Goal: Task Accomplishment & Management: Use online tool/utility

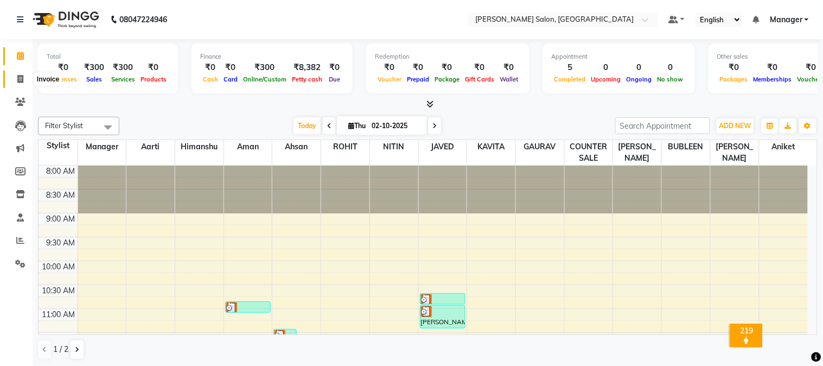
click at [21, 79] on icon at bounding box center [20, 79] width 6 height 8
select select "service"
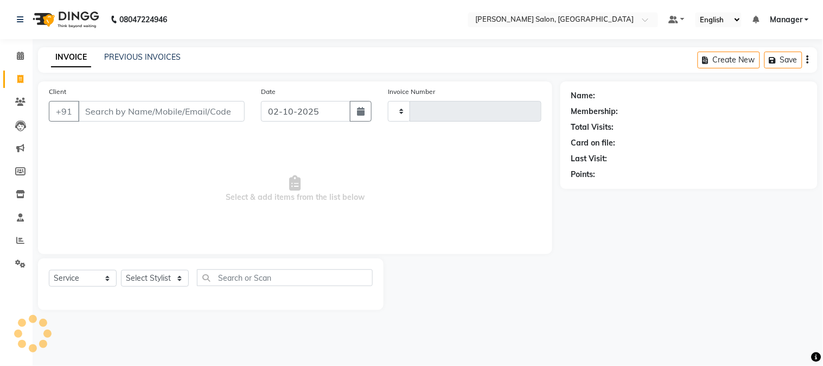
type input "2042"
select select "7672"
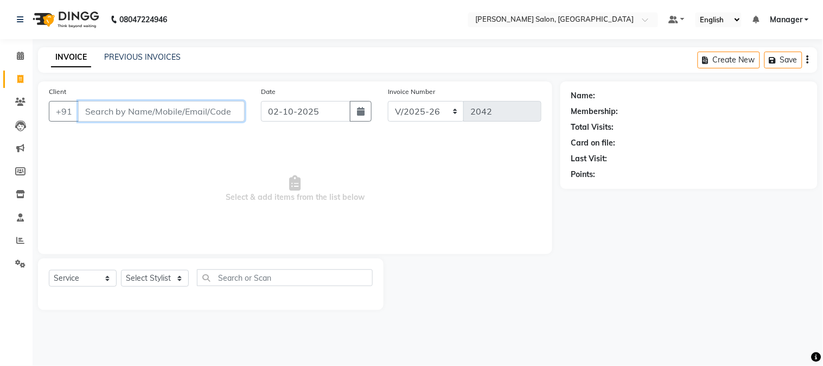
click at [136, 115] on input "Client" at bounding box center [161, 111] width 167 height 21
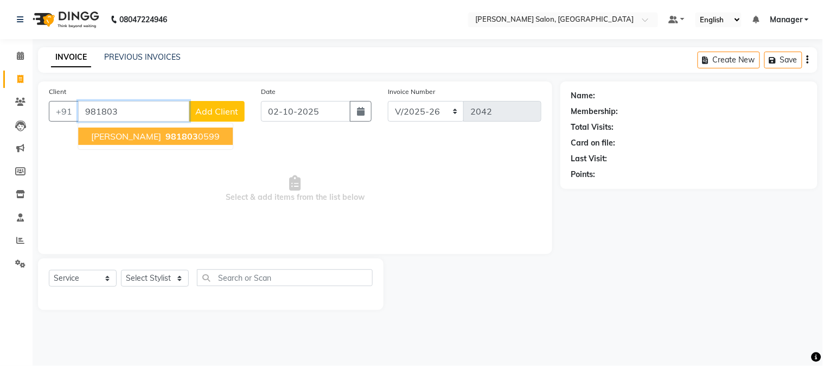
click at [205, 137] on ngb-highlight "981803 0599" at bounding box center [191, 136] width 56 height 11
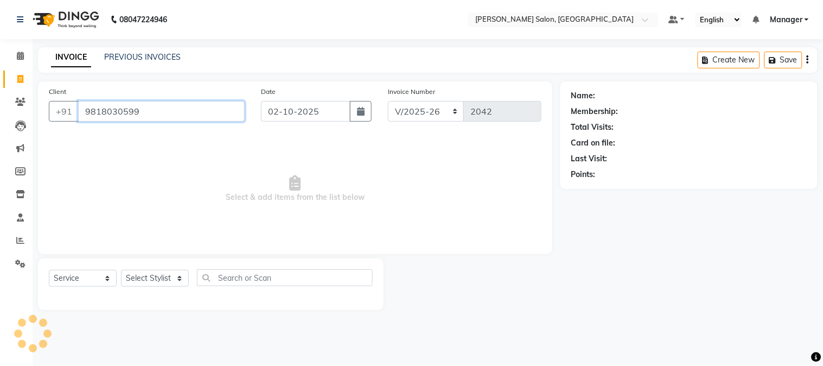
type input "9818030599"
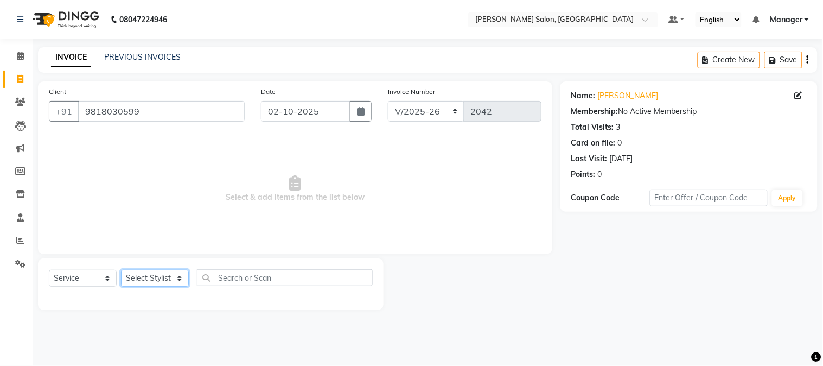
click at [153, 279] on select "Select Stylist [PERSON_NAME] [PERSON_NAME] BUBLEEN COUNTER SALE [PERSON_NAME] K…" at bounding box center [155, 278] width 68 height 17
select select "89507"
click at [121, 270] on select "Select Stylist [PERSON_NAME] [PERSON_NAME] BUBLEEN COUNTER SALE [PERSON_NAME] K…" at bounding box center [155, 278] width 68 height 17
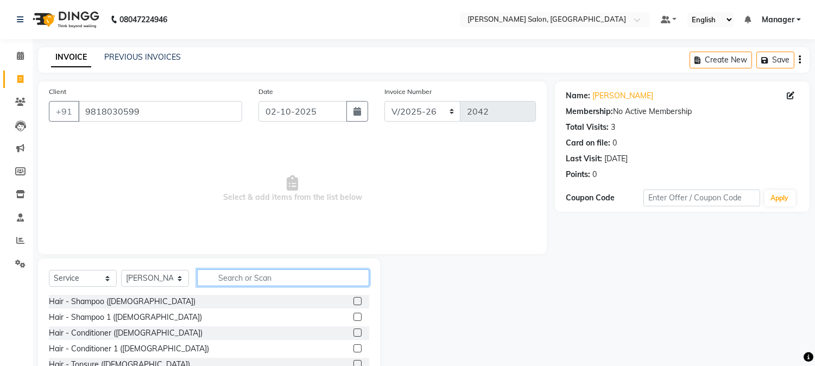
click at [226, 280] on input "text" at bounding box center [283, 277] width 172 height 17
type input "hair cut"
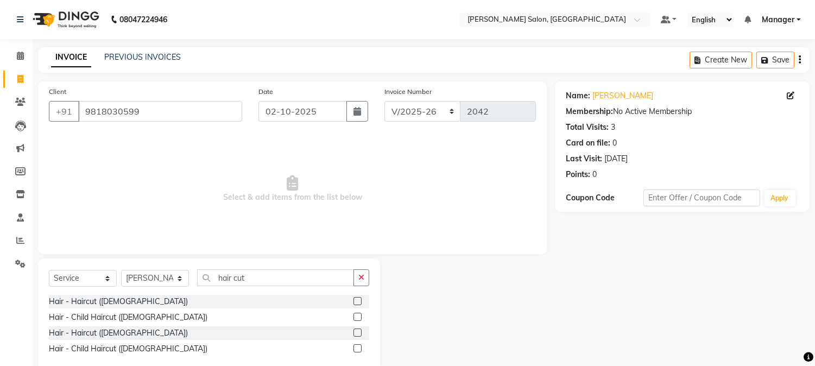
click at [356, 299] on label at bounding box center [357, 301] width 8 height 8
click at [356, 299] on input "checkbox" at bounding box center [356, 301] width 7 height 7
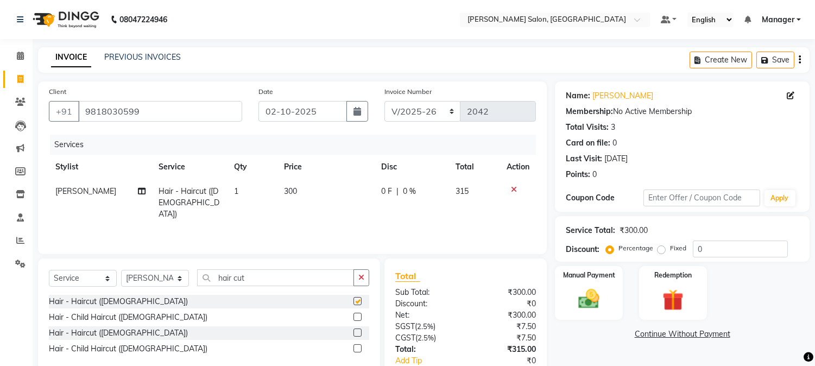
checkbox input "false"
click at [705, 248] on input "0" at bounding box center [740, 248] width 95 height 17
click at [697, 247] on input "0" at bounding box center [740, 248] width 95 height 17
click at [582, 308] on img at bounding box center [589, 300] width 36 height 26
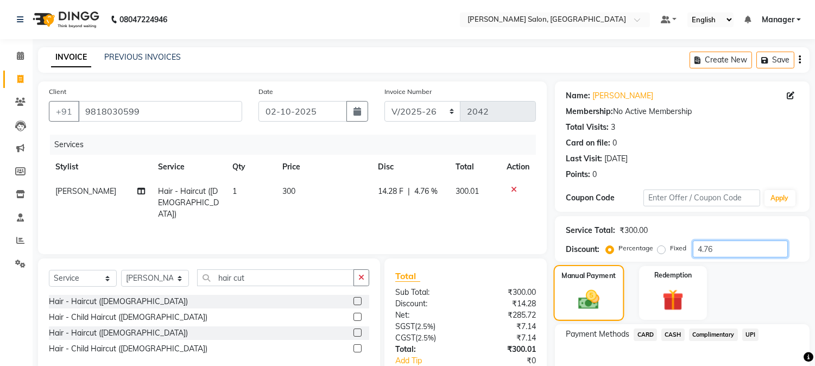
type input "4.76"
click at [592, 297] on img at bounding box center [589, 300] width 34 height 24
click at [708, 248] on input "4.76" at bounding box center [740, 248] width 95 height 17
click at [750, 332] on span "UPI" at bounding box center [750, 334] width 17 height 12
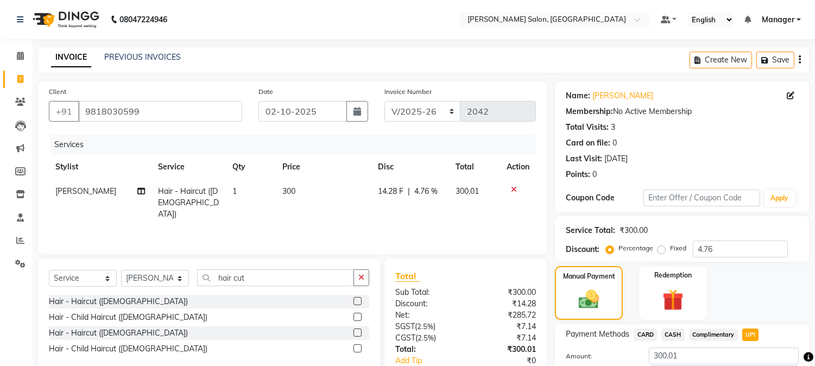
scroll to position [77, 0]
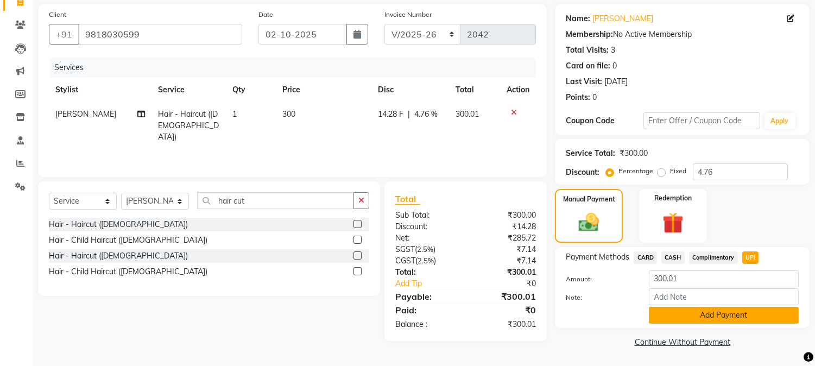
click at [768, 312] on button "Add Payment" at bounding box center [724, 315] width 150 height 17
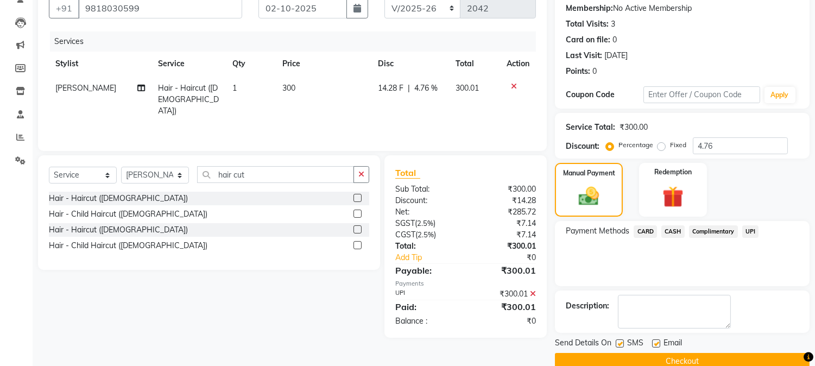
scroll to position [122, 0]
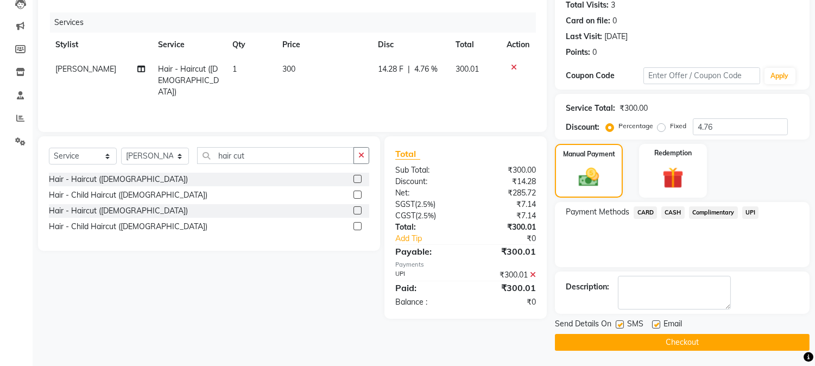
click at [751, 344] on button "Checkout" at bounding box center [682, 342] width 255 height 17
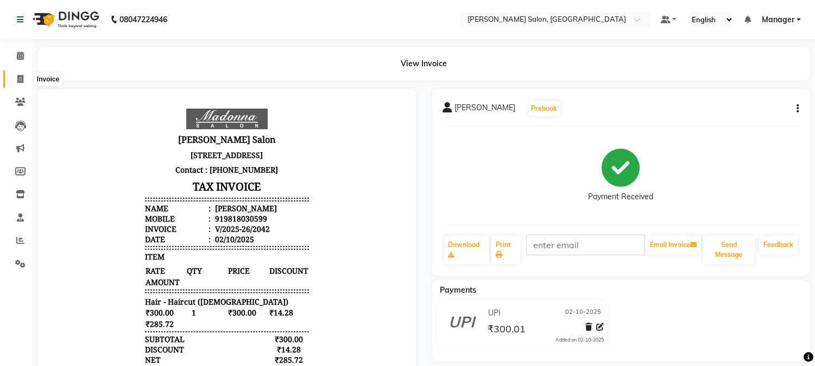
click at [15, 83] on span at bounding box center [20, 79] width 19 height 12
select select "service"
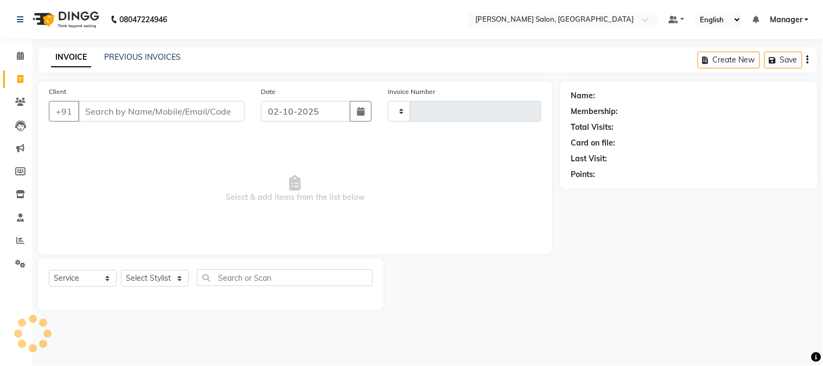
type input "2043"
select select "7672"
click at [175, 117] on input "Client" at bounding box center [161, 111] width 167 height 21
type input "0"
click at [81, 111] on input "0" at bounding box center [161, 111] width 167 height 21
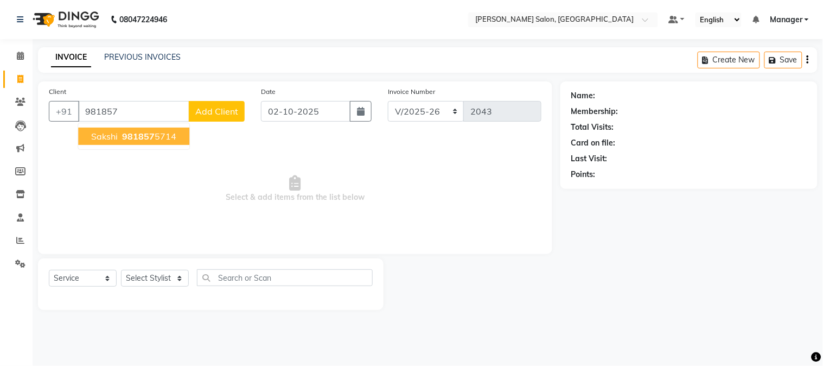
click at [163, 132] on ngb-highlight "981857 5714" at bounding box center [148, 136] width 56 height 11
type input "9818575714"
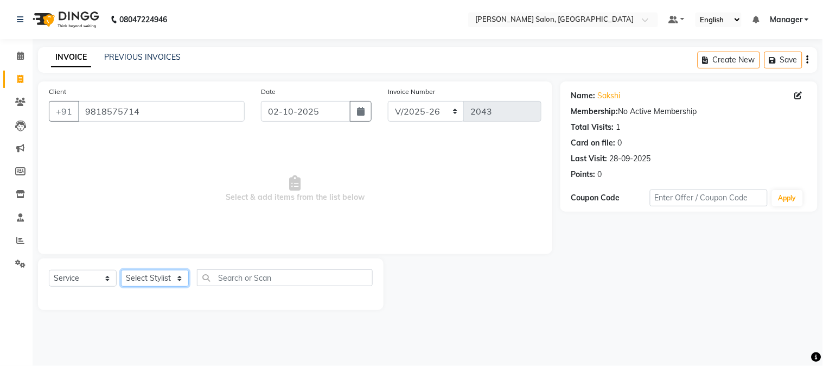
click at [156, 278] on select "Select Stylist [PERSON_NAME] [PERSON_NAME] BUBLEEN COUNTER SALE [PERSON_NAME] K…" at bounding box center [155, 278] width 68 height 17
select select "68888"
click at [121, 270] on select "Select Stylist [PERSON_NAME] [PERSON_NAME] BUBLEEN COUNTER SALE [PERSON_NAME] K…" at bounding box center [155, 278] width 68 height 17
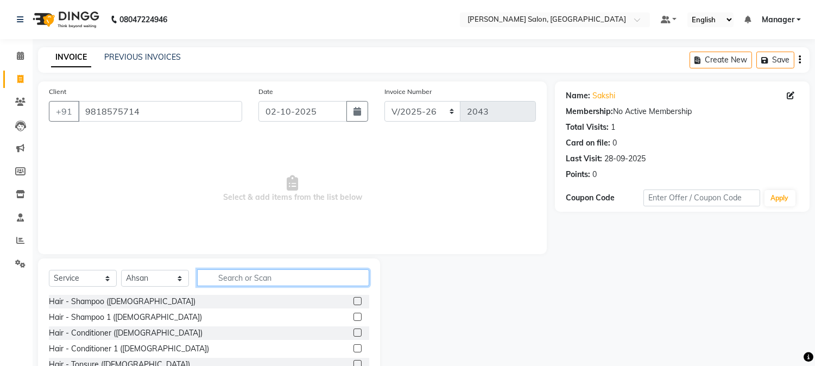
click at [248, 279] on input "text" at bounding box center [283, 277] width 172 height 17
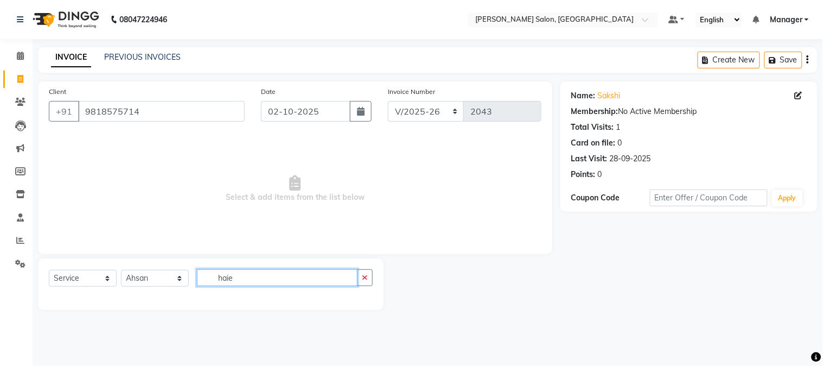
click at [229, 277] on input "haie" at bounding box center [277, 277] width 161 height 17
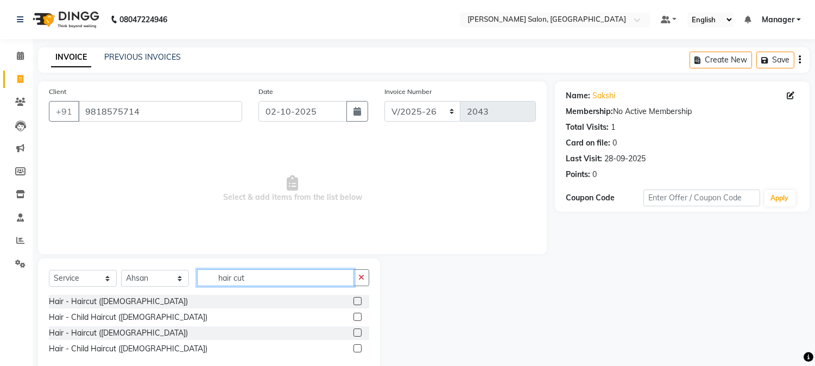
type input "hair cut"
click at [357, 334] on label at bounding box center [357, 332] width 8 height 8
click at [357, 334] on input "checkbox" at bounding box center [356, 332] width 7 height 7
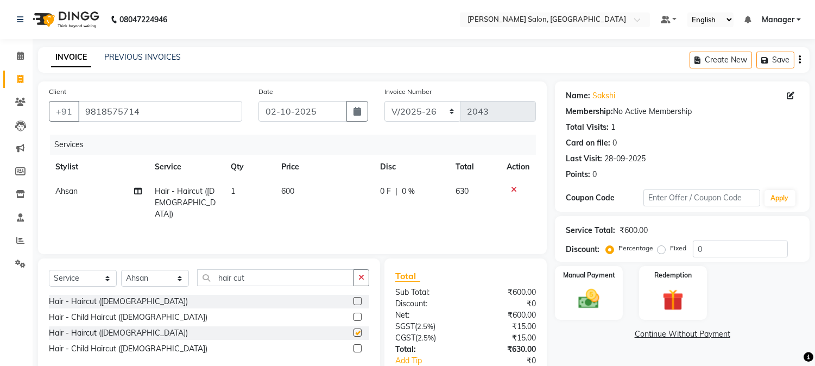
checkbox input "false"
click at [303, 193] on td "600" at bounding box center [324, 202] width 99 height 47
select select "68888"
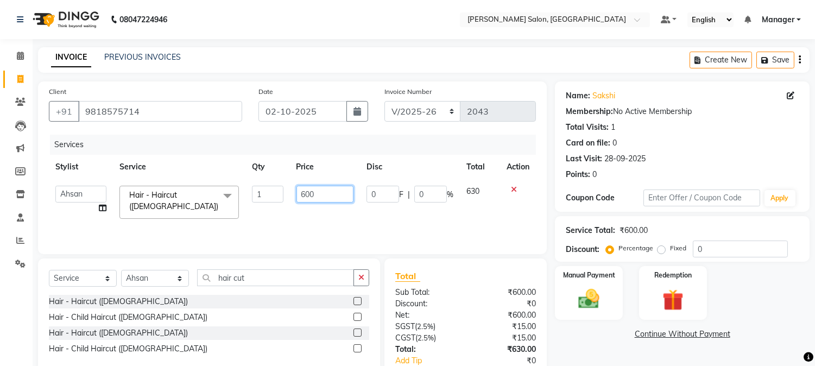
click at [300, 195] on input "600" at bounding box center [324, 194] width 57 height 17
click at [296, 277] on input "hair cut" at bounding box center [275, 277] width 157 height 17
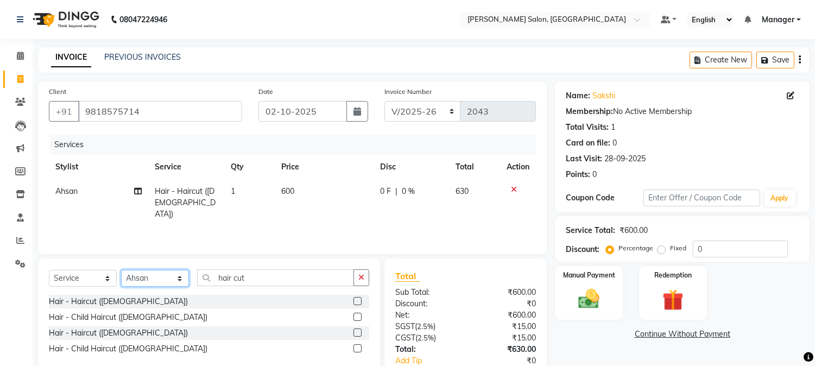
click at [163, 282] on select "Select Stylist [PERSON_NAME] [PERSON_NAME] BUBLEEN COUNTER SALE [PERSON_NAME] K…" at bounding box center [155, 278] width 68 height 17
select select "89507"
click at [121, 270] on select "Select Stylist [PERSON_NAME] [PERSON_NAME] BUBLEEN COUNTER SALE [PERSON_NAME] K…" at bounding box center [155, 278] width 68 height 17
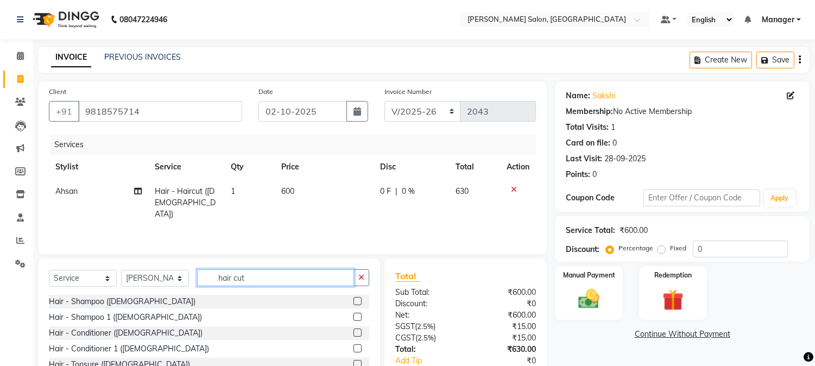
click at [219, 277] on input "hair cut" at bounding box center [275, 277] width 157 height 17
type input "t"
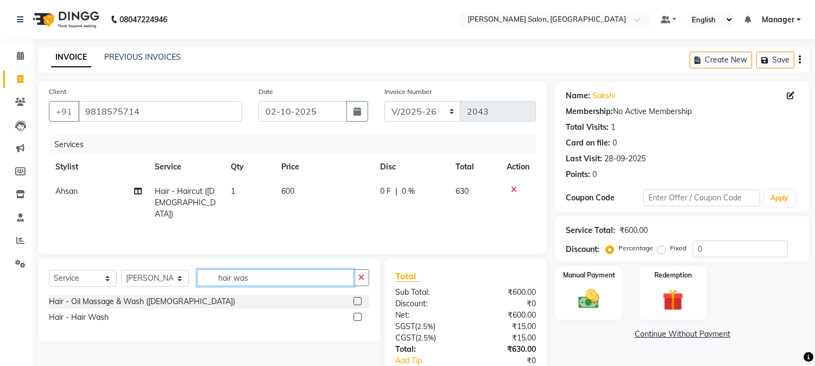
type input "hair was"
click at [357, 316] on label at bounding box center [357, 317] width 8 height 8
click at [357, 316] on input "checkbox" at bounding box center [356, 317] width 7 height 7
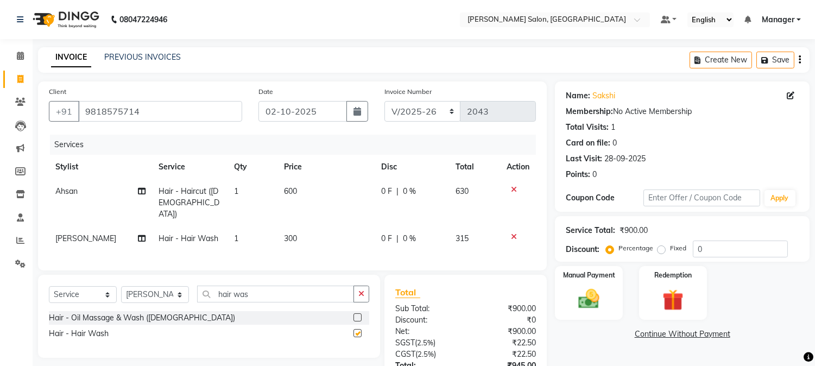
checkbox input "false"
click at [177, 293] on select "Select Stylist [PERSON_NAME] [PERSON_NAME] BUBLEEN COUNTER SALE [PERSON_NAME] K…" at bounding box center [155, 294] width 68 height 17
select select "91062"
click at [121, 286] on select "Select Stylist [PERSON_NAME] [PERSON_NAME] BUBLEEN COUNTER SALE [PERSON_NAME] K…" at bounding box center [155, 294] width 68 height 17
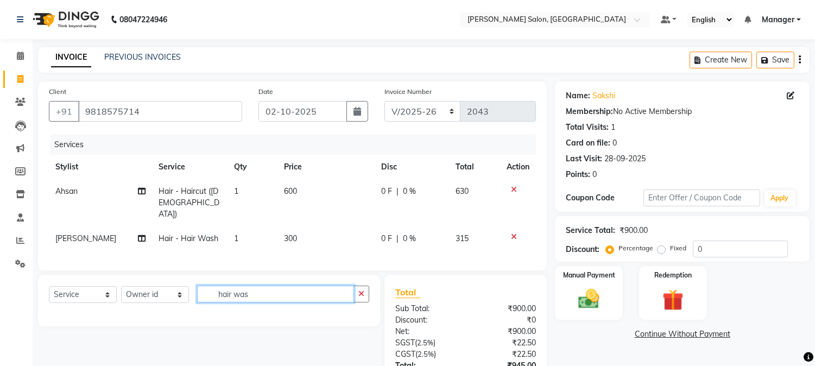
click at [218, 295] on input "hair was" at bounding box center [275, 294] width 157 height 17
click at [215, 294] on input "hair was" at bounding box center [275, 294] width 157 height 17
type input "s"
click at [219, 299] on input "upper lip" at bounding box center [275, 294] width 157 height 17
type input "p"
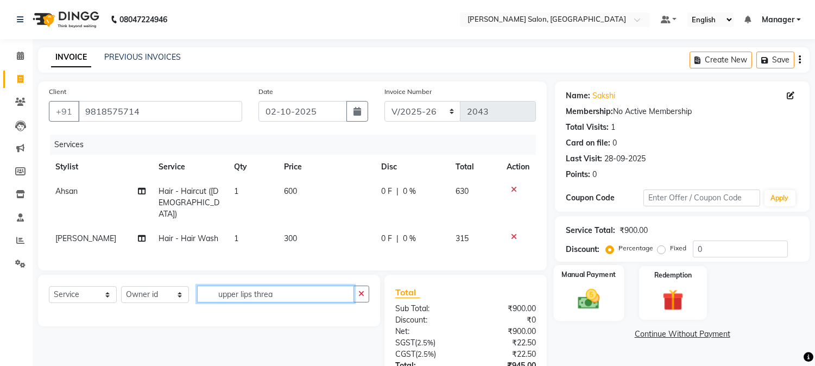
type input "upper lips threa"
click at [600, 295] on img at bounding box center [589, 300] width 36 height 26
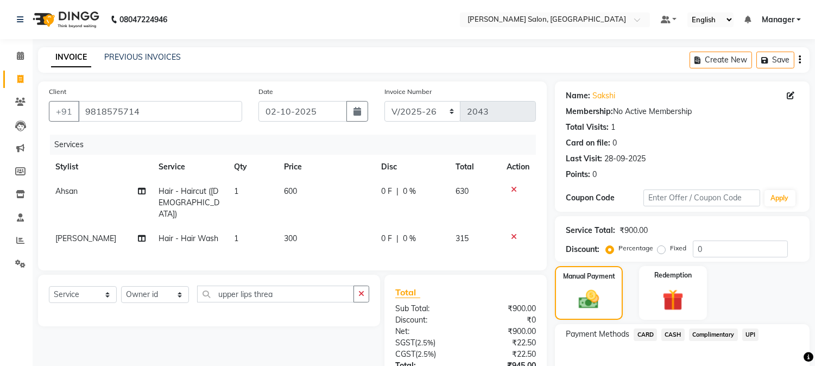
scroll to position [82, 0]
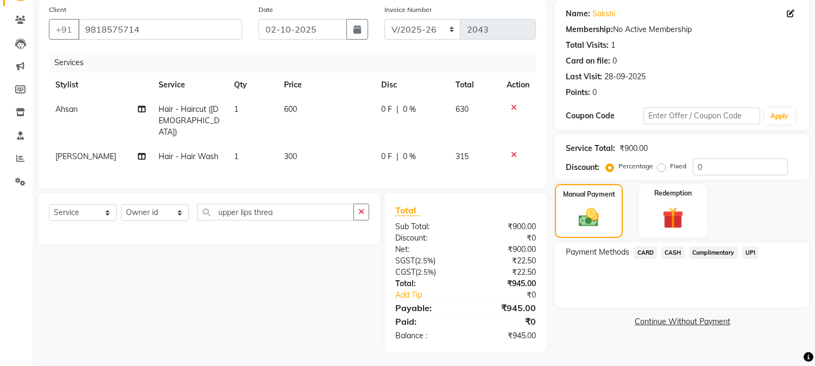
click at [646, 251] on span "CARD" at bounding box center [644, 252] width 23 height 12
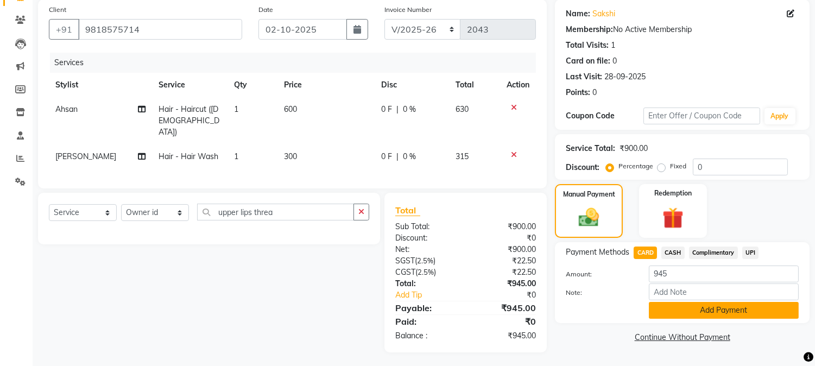
click at [719, 308] on button "Add Payment" at bounding box center [724, 310] width 150 height 17
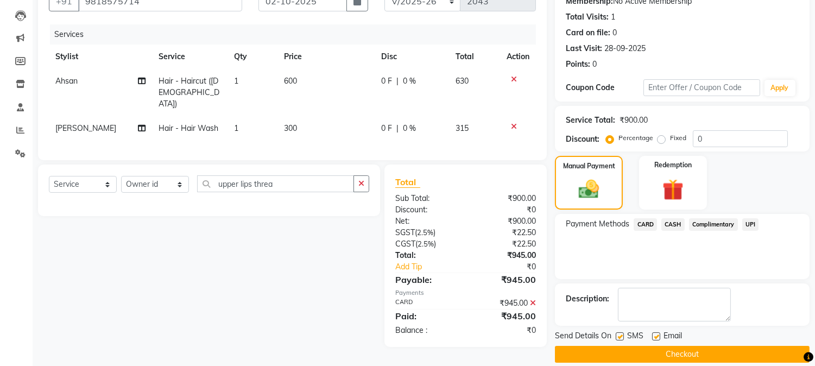
scroll to position [122, 0]
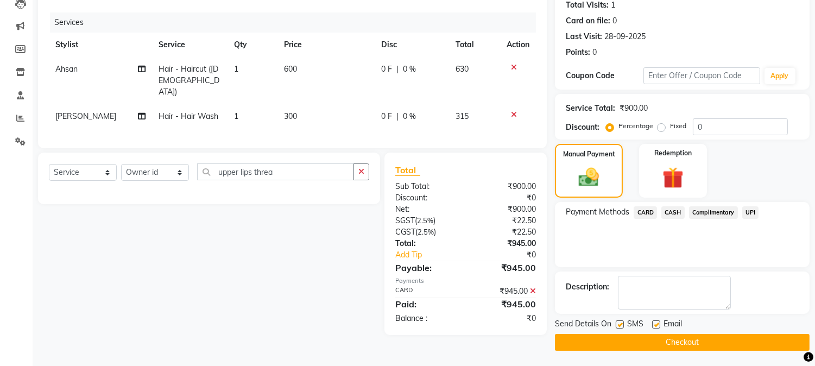
click at [786, 342] on button "Checkout" at bounding box center [682, 342] width 255 height 17
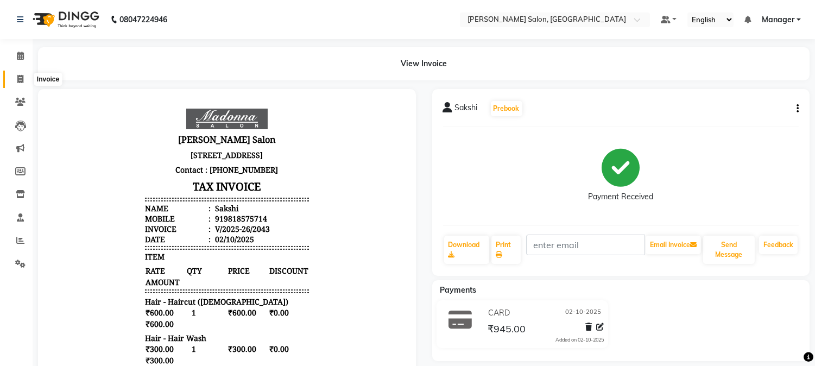
click at [19, 82] on icon at bounding box center [20, 79] width 6 height 8
select select "7672"
select select "service"
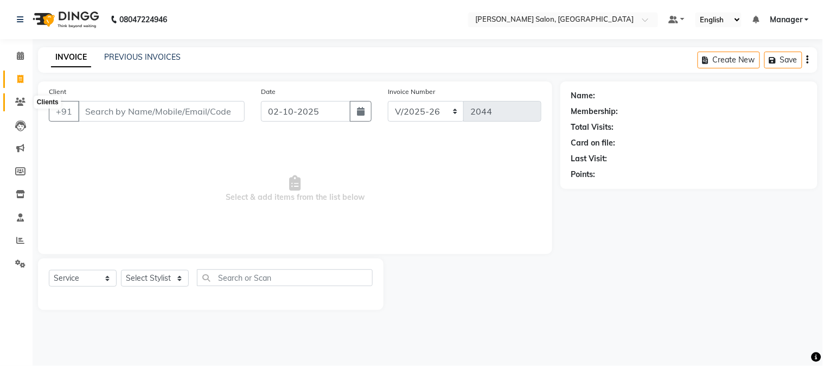
click at [21, 103] on icon at bounding box center [20, 102] width 10 height 8
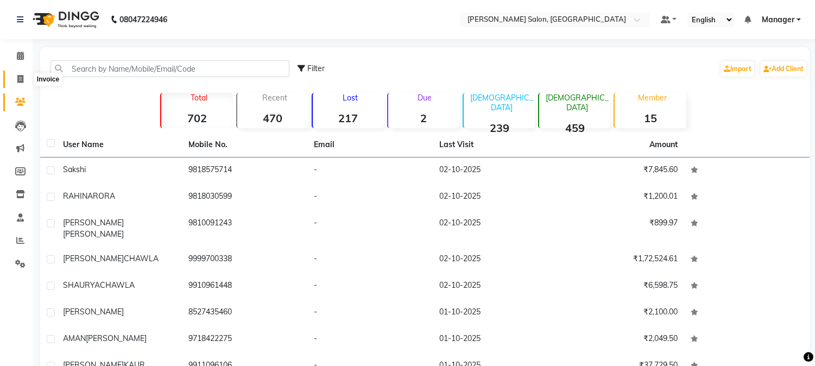
click at [20, 79] on icon at bounding box center [20, 79] width 6 height 8
select select "7672"
select select "service"
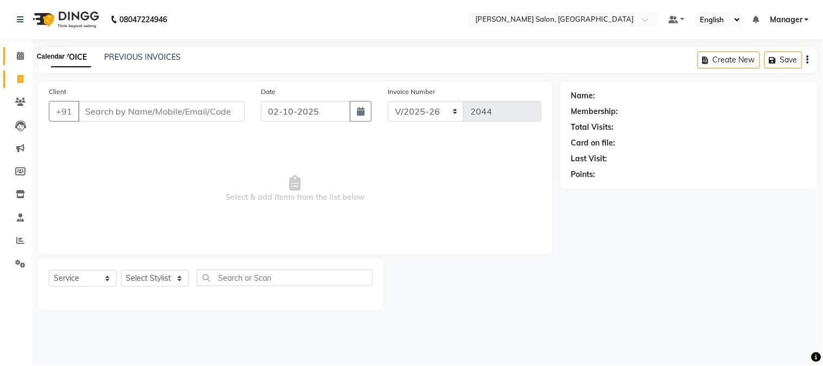
click at [20, 55] on icon at bounding box center [20, 56] width 7 height 8
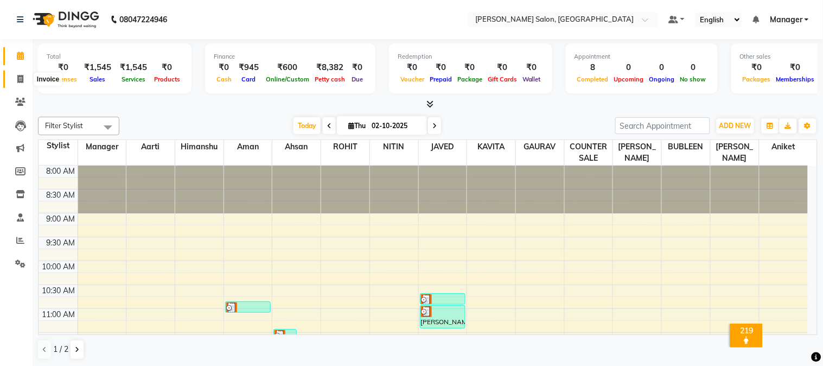
click at [20, 78] on icon at bounding box center [20, 79] width 6 height 8
select select "7672"
select select "service"
